Goal: Information Seeking & Learning: Learn about a topic

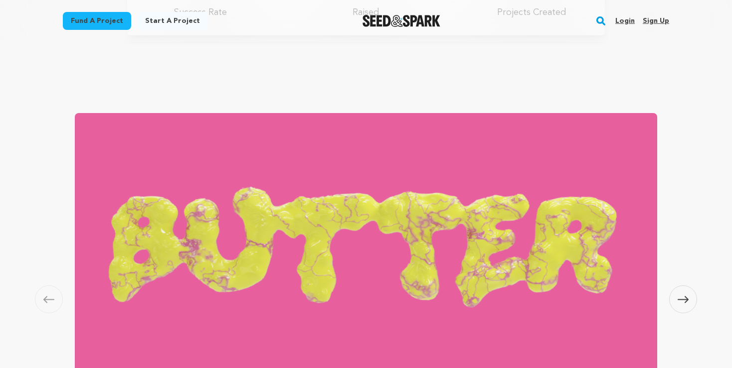
scroll to position [737, 0]
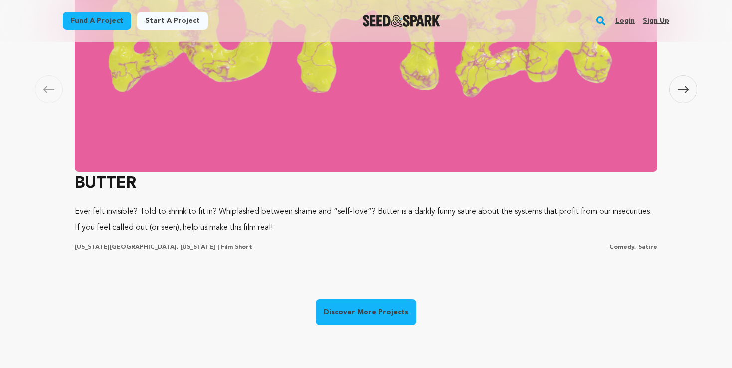
click at [387, 308] on link "Discover More Projects" at bounding box center [366, 313] width 101 height 26
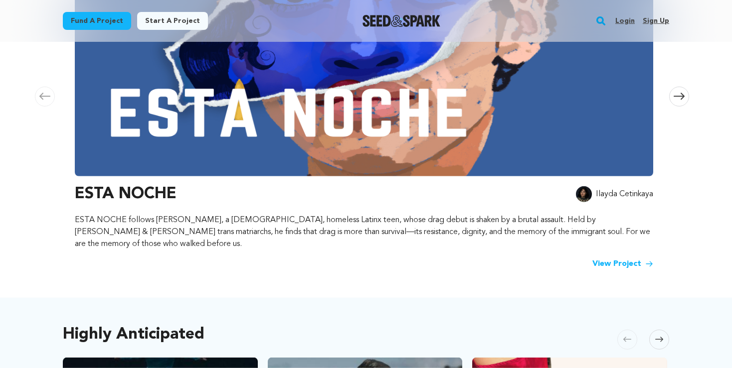
scroll to position [255, 0]
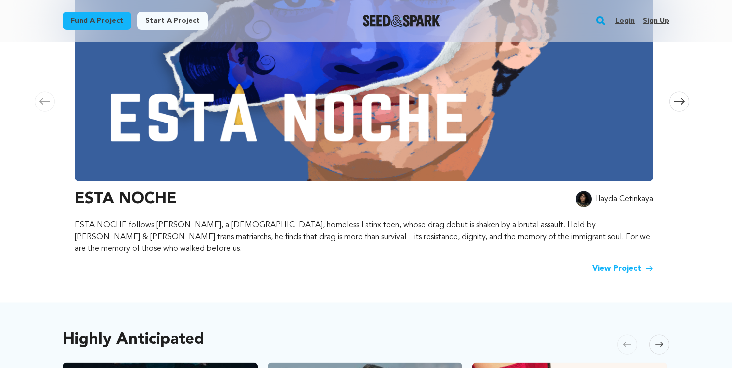
click at [631, 263] on link "View Project" at bounding box center [622, 269] width 61 height 12
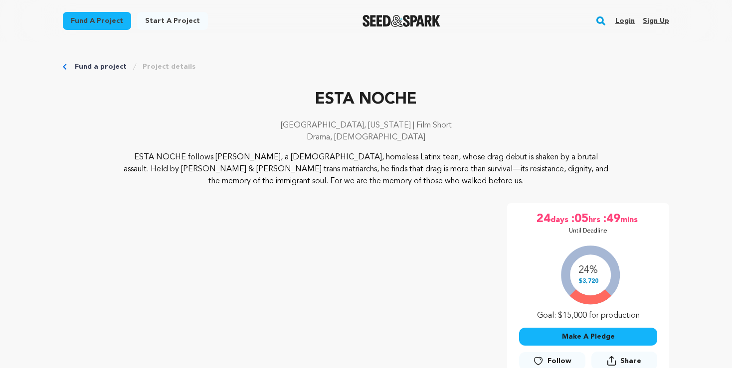
click at [376, 20] on img "Seed&Spark Homepage" at bounding box center [401, 21] width 78 height 12
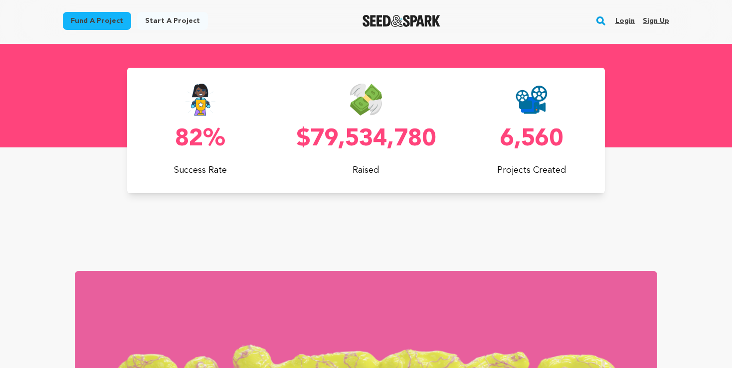
scroll to position [737, 0]
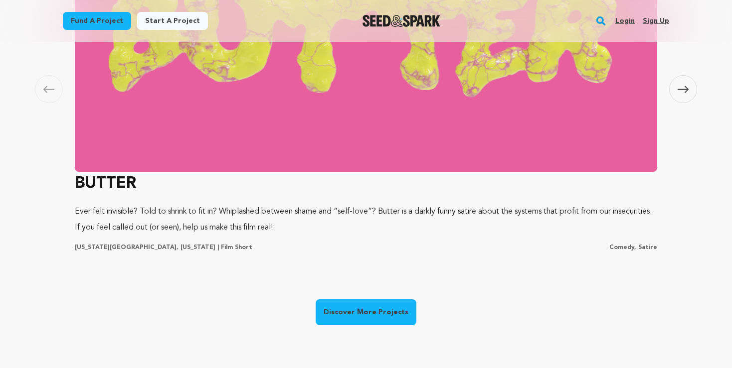
click at [380, 314] on link "Discover More Projects" at bounding box center [366, 313] width 101 height 26
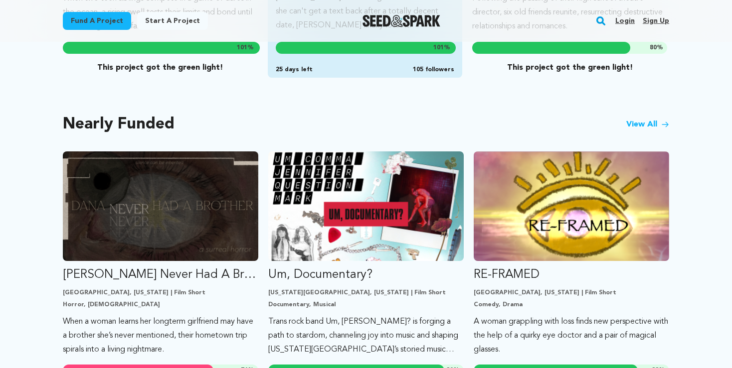
scroll to position [579, 0]
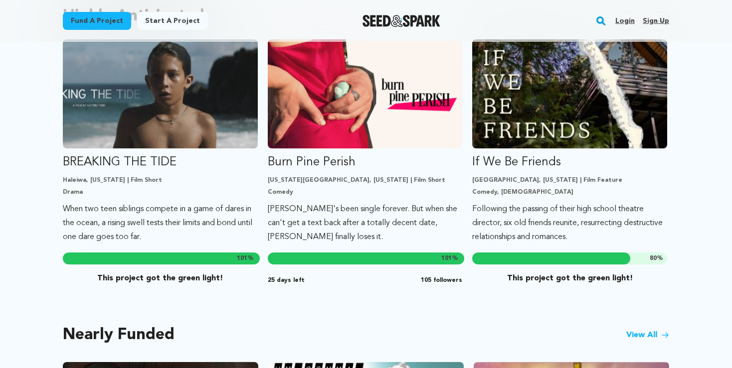
click at [651, 329] on link "View All" at bounding box center [647, 335] width 43 height 12
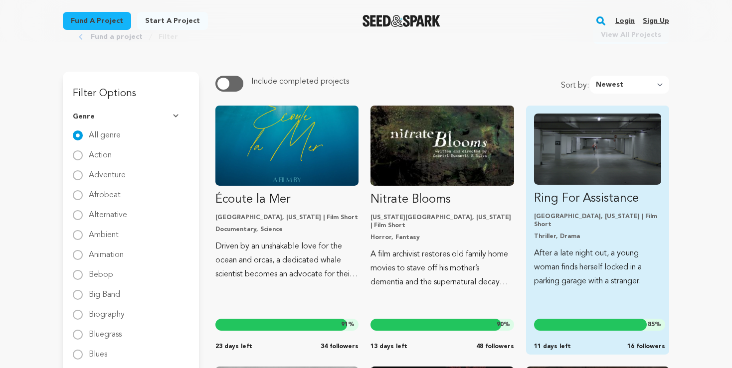
scroll to position [52, 0]
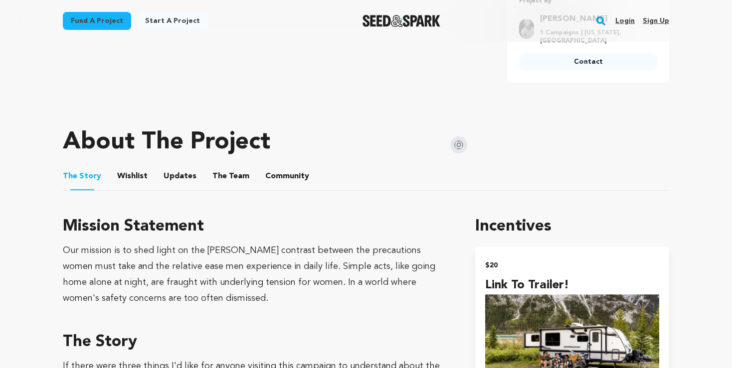
scroll to position [526, 0]
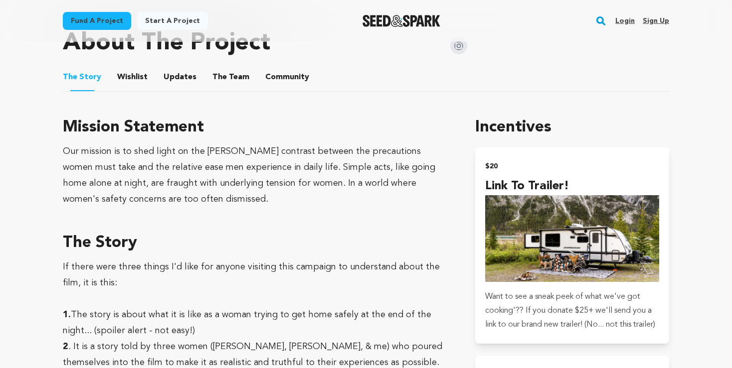
click at [223, 83] on button "The Team" at bounding box center [231, 79] width 24 height 24
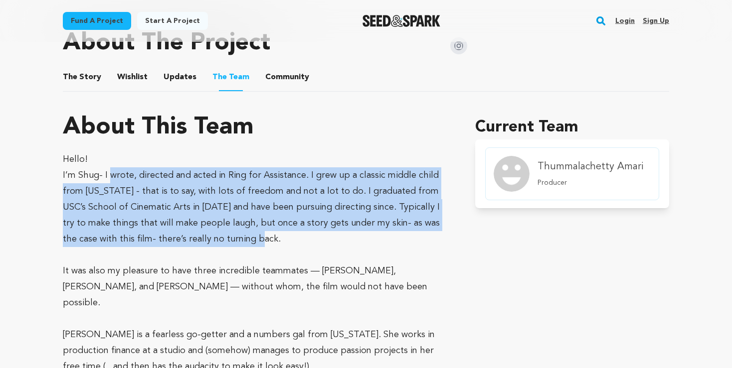
drag, startPoint x: 130, startPoint y: 167, endPoint x: 249, endPoint y: 242, distance: 140.6
click at [249, 242] on p "I’m Shug- I wrote, directed and acted in Ring for Assistance. I grew up a class…" at bounding box center [257, 207] width 388 height 80
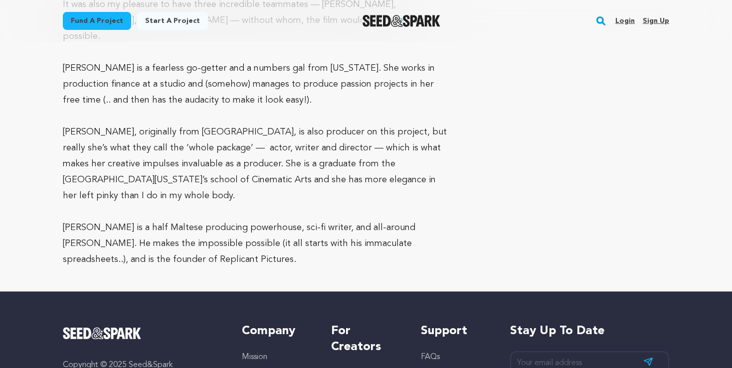
scroll to position [842, 0]
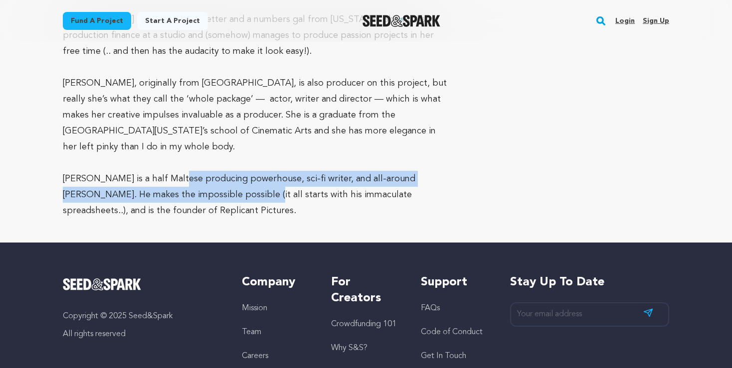
drag, startPoint x: 166, startPoint y: 163, endPoint x: 212, endPoint y: 172, distance: 46.7
click at [212, 172] on p "[PERSON_NAME] is a half Maltese producing powerhouse, sci-fi writer, and all-ar…" at bounding box center [257, 195] width 388 height 48
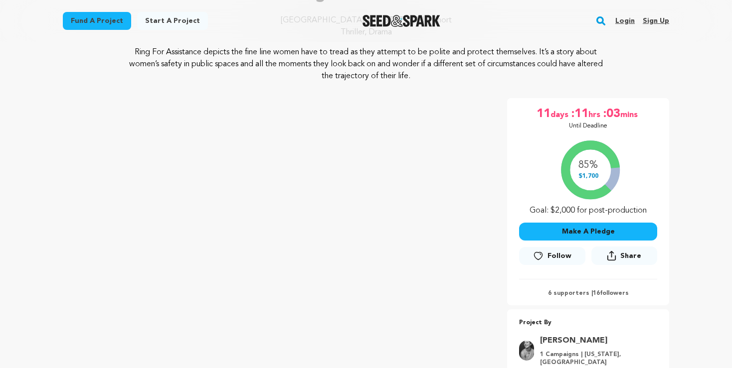
scroll to position [0, 0]
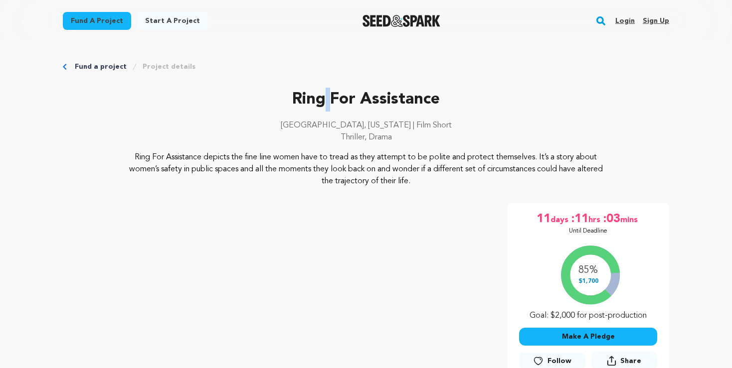
drag, startPoint x: 333, startPoint y: 99, endPoint x: 327, endPoint y: 102, distance: 6.7
click at [327, 102] on p "Ring For Assistance" at bounding box center [366, 100] width 606 height 24
drag, startPoint x: 353, startPoint y: 102, endPoint x: 321, endPoint y: 106, distance: 33.1
click at [321, 106] on p "Ring For Assistance" at bounding box center [366, 100] width 606 height 24
drag, startPoint x: 361, startPoint y: 103, endPoint x: 322, endPoint y: 107, distance: 39.0
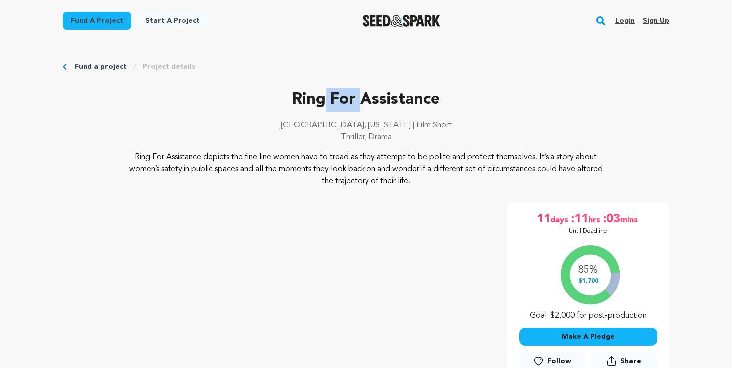
click at [322, 107] on p "Ring For Assistance" at bounding box center [366, 100] width 606 height 24
